Goal: Information Seeking & Learning: Learn about a topic

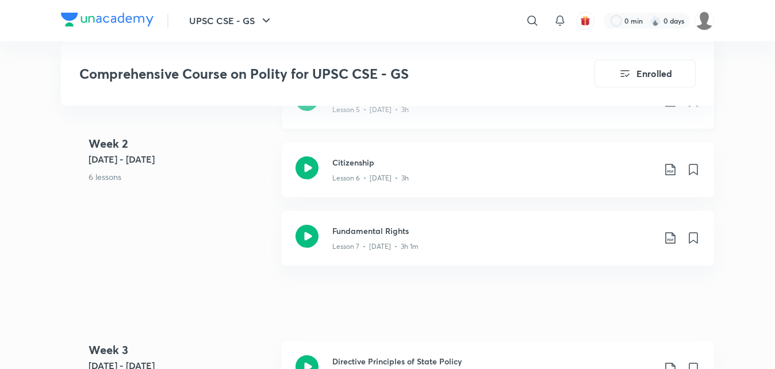
scroll to position [1092, 0]
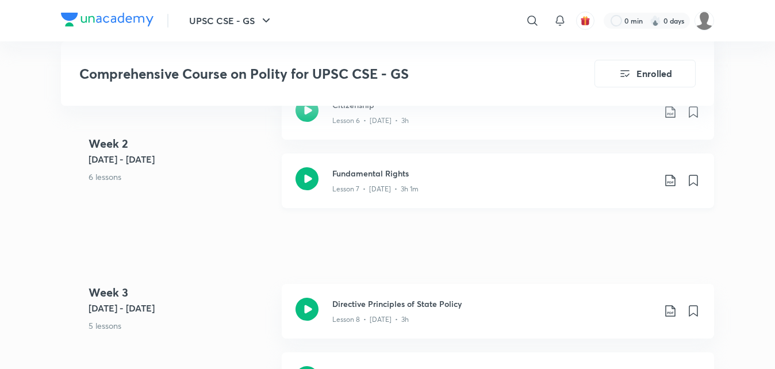
click at [404, 189] on p "Lesson 7 • [DATE] • 3h 1m" at bounding box center [375, 189] width 86 height 10
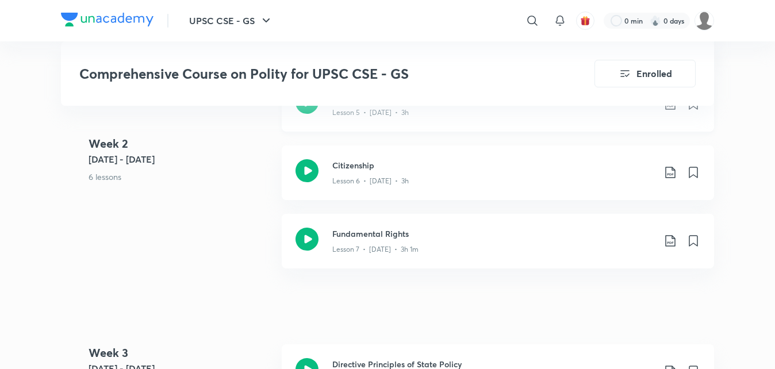
scroll to position [1035, 0]
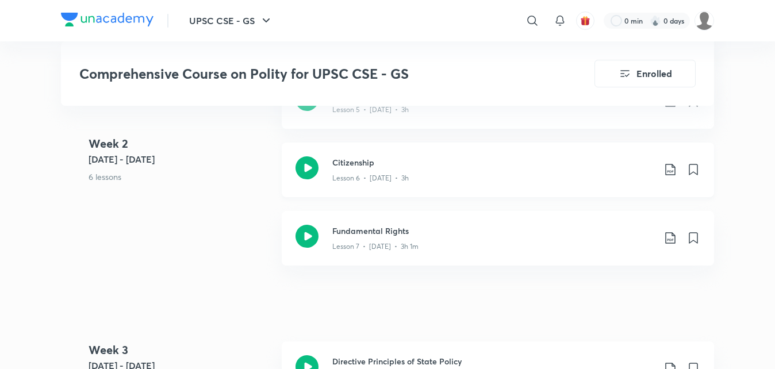
click at [375, 166] on h3 "Citizenship" at bounding box center [493, 162] width 322 height 12
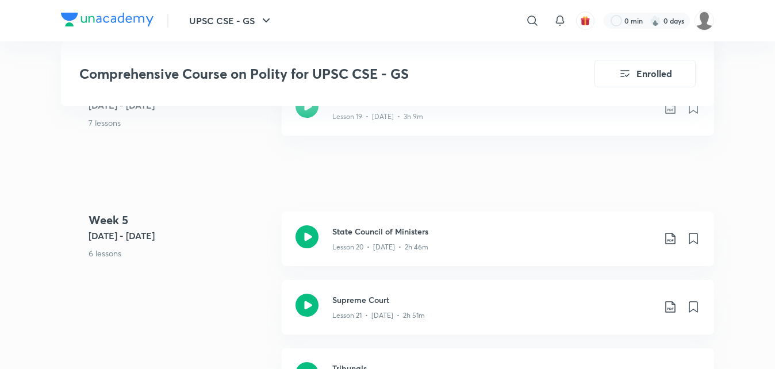
scroll to position [2184, 0]
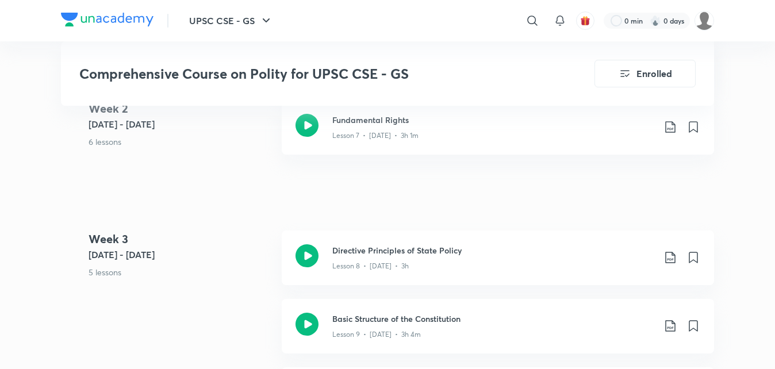
scroll to position [1150, 0]
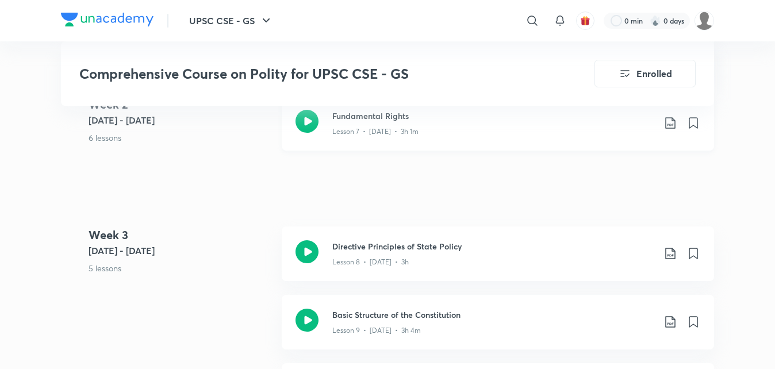
click at [379, 139] on div "Fundamental Rights Lesson 7 • [DATE] • 3h 1m" at bounding box center [498, 123] width 432 height 55
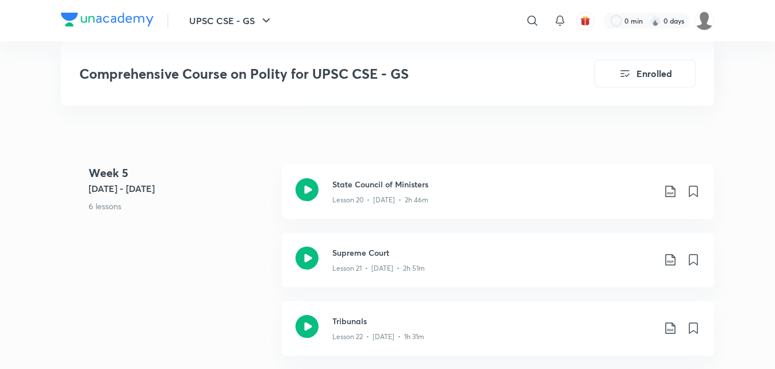
scroll to position [2184, 0]
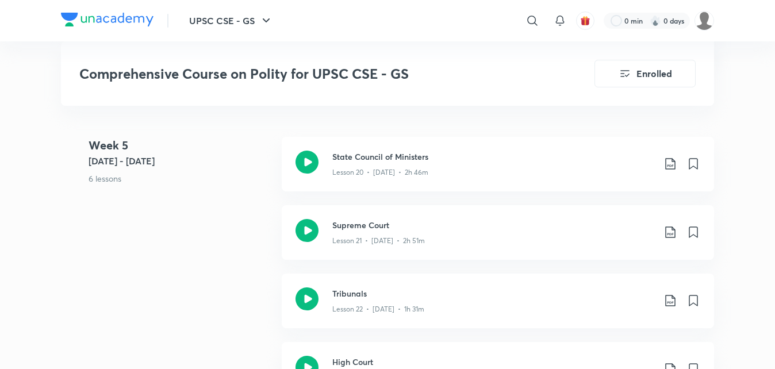
scroll to position [1150, 0]
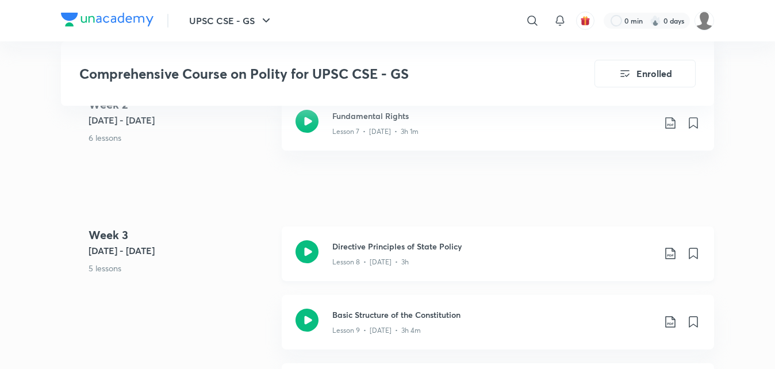
click at [301, 253] on icon at bounding box center [306, 251] width 23 height 23
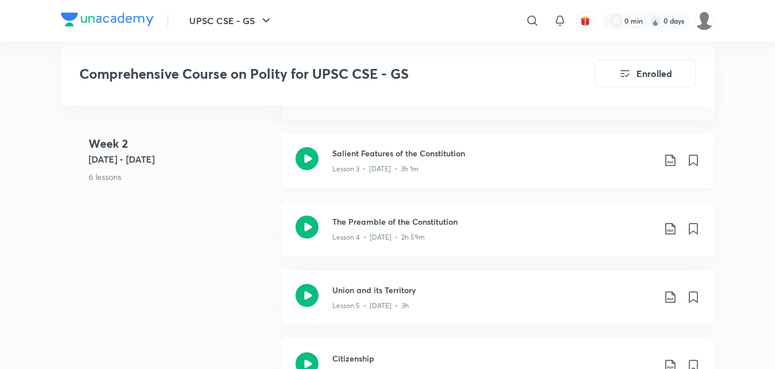
scroll to position [805, 0]
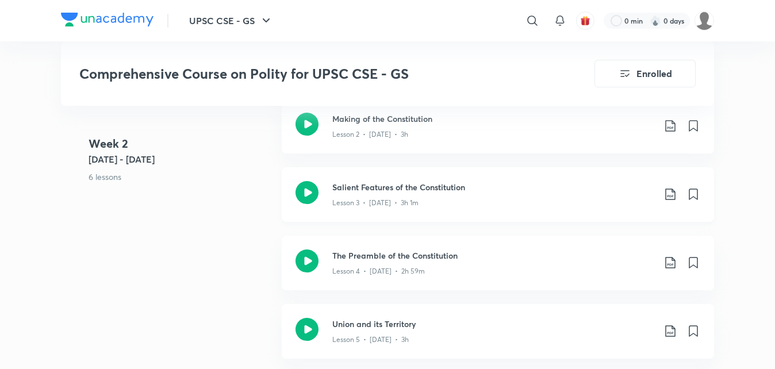
click at [669, 195] on icon at bounding box center [670, 194] width 14 height 14
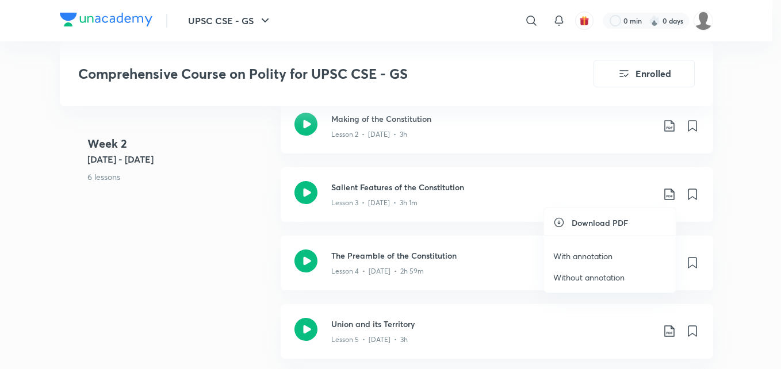
click at [623, 258] on li "With annotation" at bounding box center [610, 255] width 132 height 21
click at [572, 254] on p "With annotation" at bounding box center [582, 256] width 59 height 12
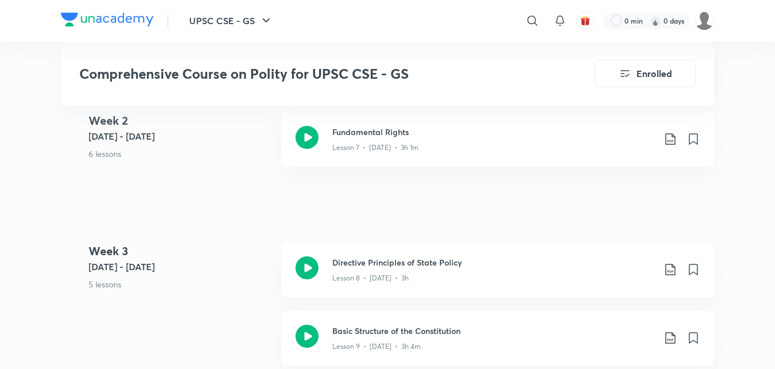
scroll to position [1150, 0]
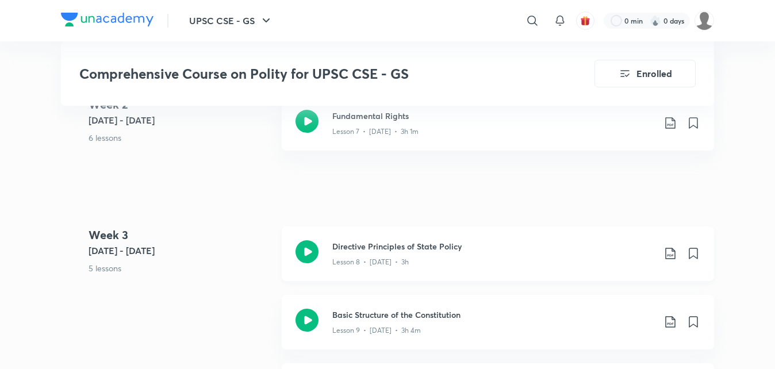
click at [668, 252] on icon at bounding box center [670, 254] width 14 height 14
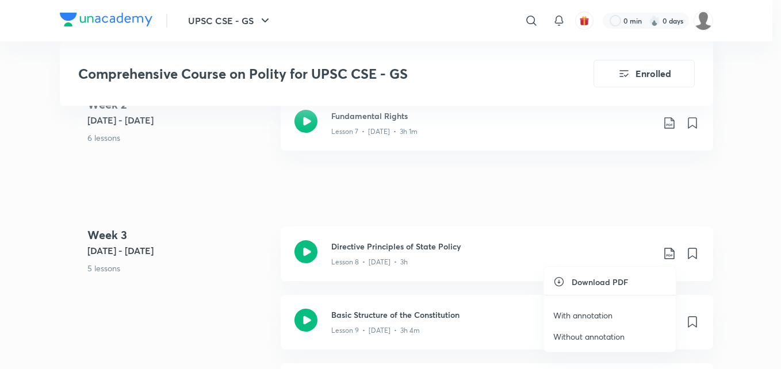
click at [595, 318] on p "With annotation" at bounding box center [582, 315] width 59 height 12
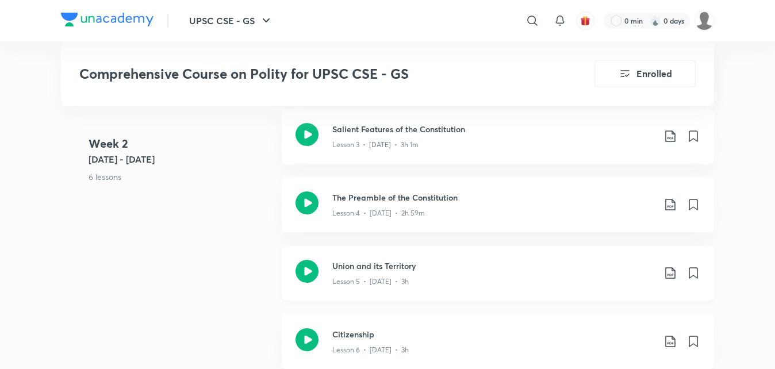
scroll to position [862, 0]
click at [673, 278] on icon at bounding box center [670, 274] width 14 height 14
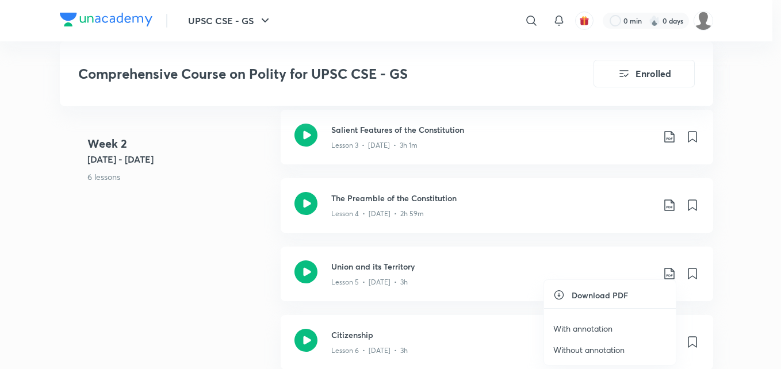
click at [605, 333] on p "With annotation" at bounding box center [582, 328] width 59 height 12
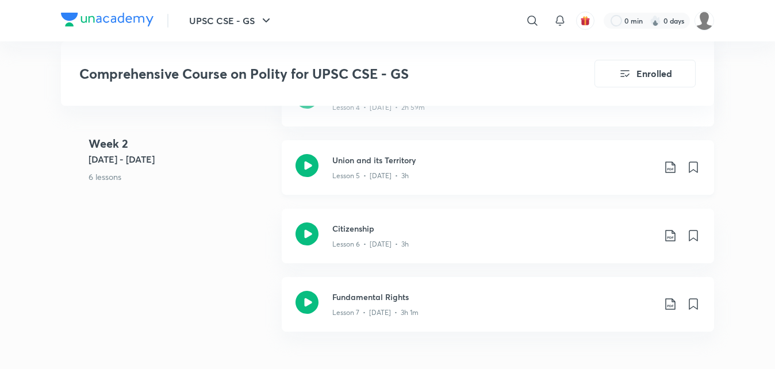
scroll to position [977, 0]
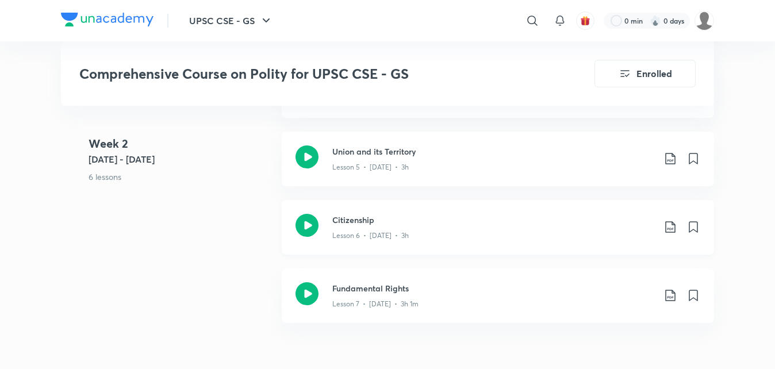
click at [669, 233] on icon at bounding box center [670, 227] width 14 height 14
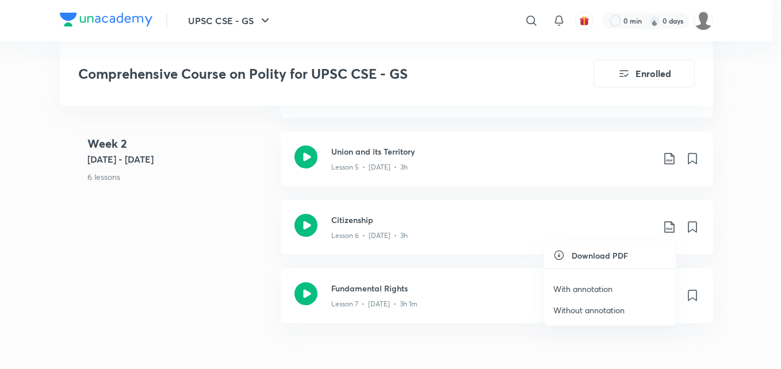
click at [592, 289] on p "With annotation" at bounding box center [582, 289] width 59 height 12
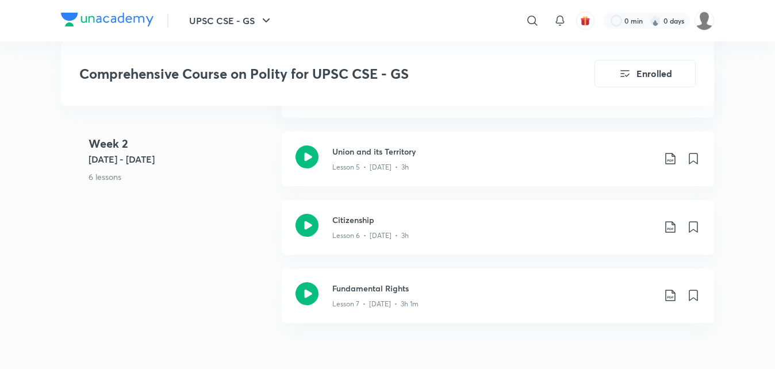
click at [177, 211] on div "Week [DATE] 2 - [DATE] 6 lessons Making of the Constitution Lesson 2 • [DATE] •…" at bounding box center [387, 131] width 653 height 410
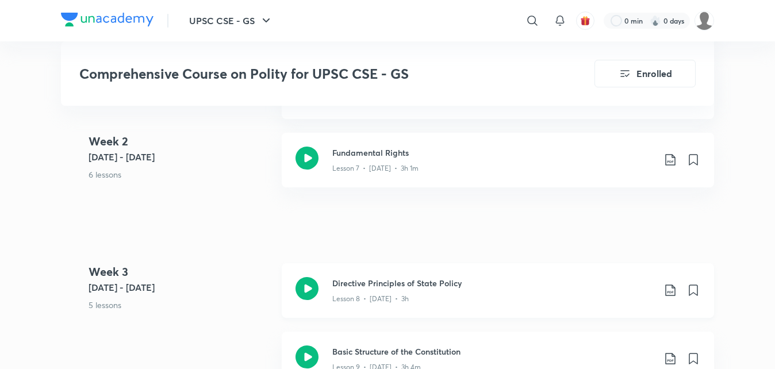
scroll to position [1092, 0]
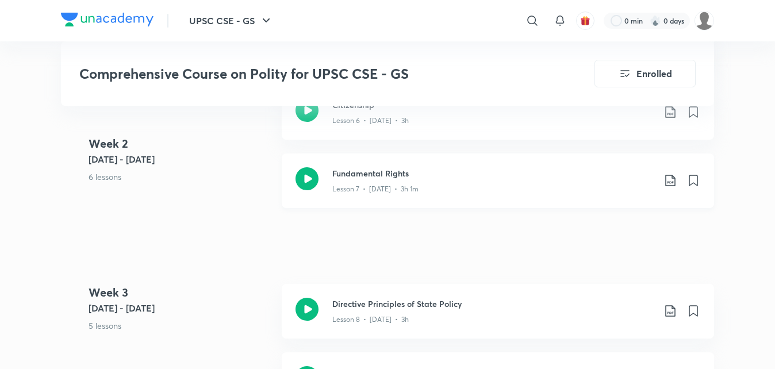
click at [671, 181] on icon at bounding box center [670, 181] width 14 height 14
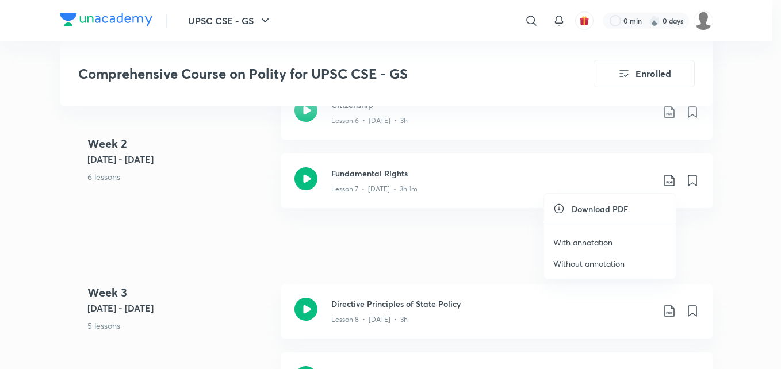
click at [585, 243] on p "With annotation" at bounding box center [582, 242] width 59 height 12
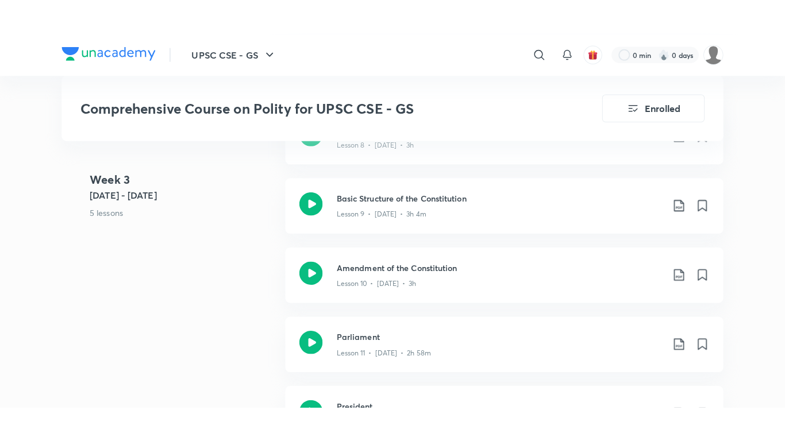
scroll to position [1322, 0]
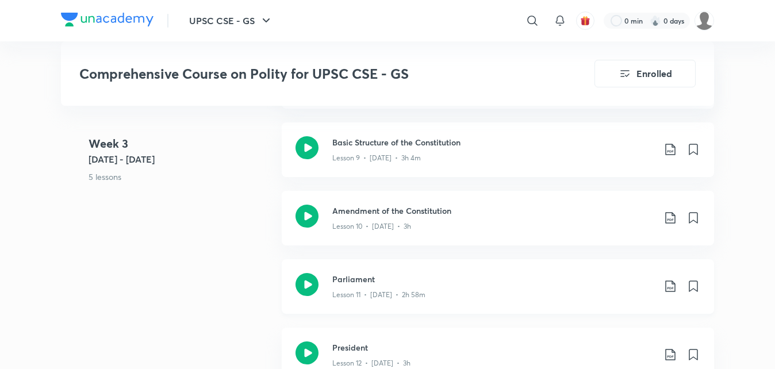
click at [302, 286] on icon at bounding box center [306, 284] width 23 height 23
click at [311, 286] on icon at bounding box center [306, 284] width 23 height 23
